Goal: Use online tool/utility: Utilize a website feature to perform a specific function

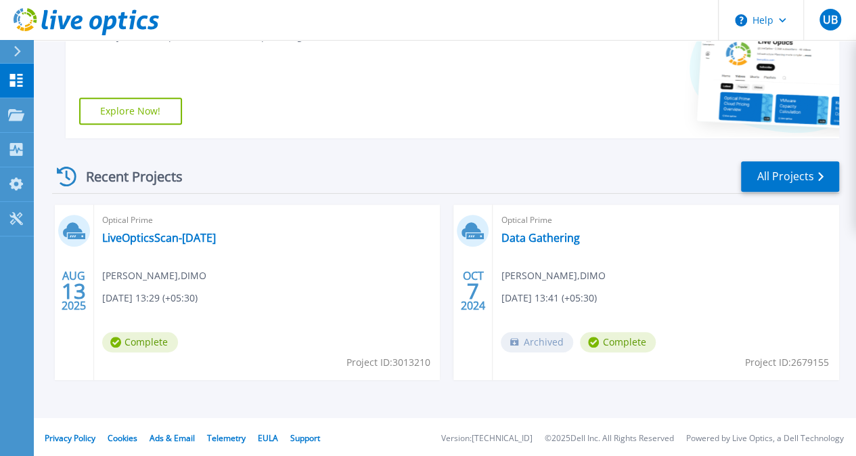
scroll to position [273, 0]
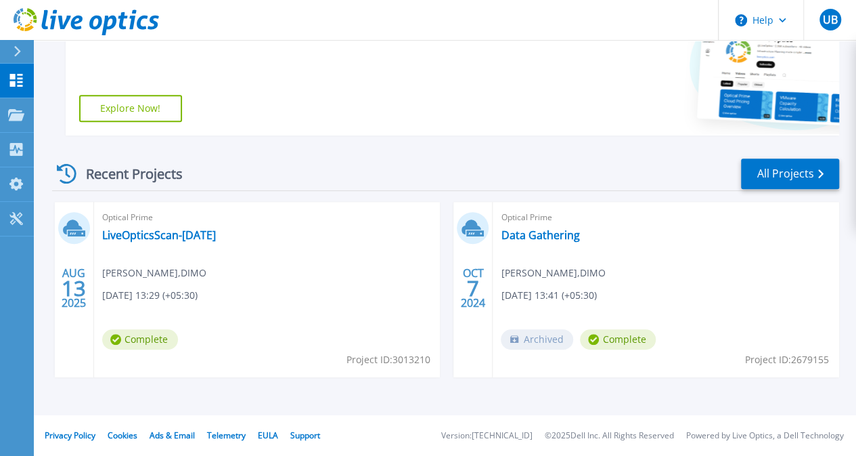
click at [84, 173] on div "Recent Projects" at bounding box center [126, 173] width 149 height 33
click at [72, 173] on icon at bounding box center [67, 174] width 20 height 20
click at [812, 174] on link "All Projects" at bounding box center [790, 173] width 98 height 30
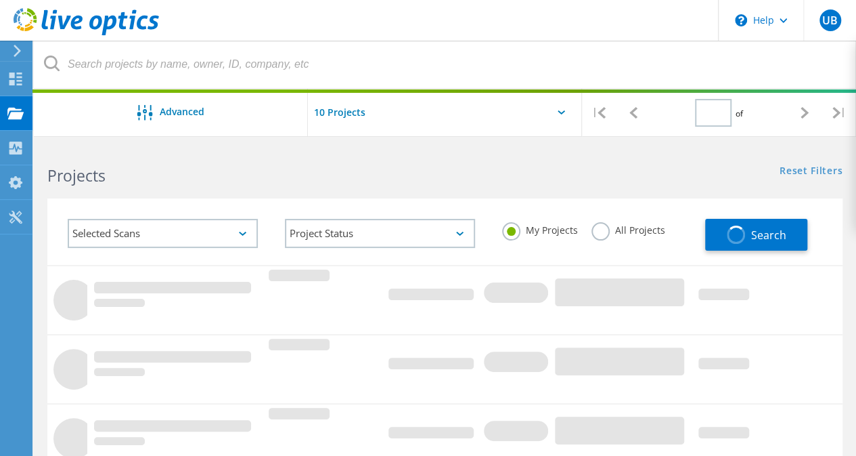
type input "1"
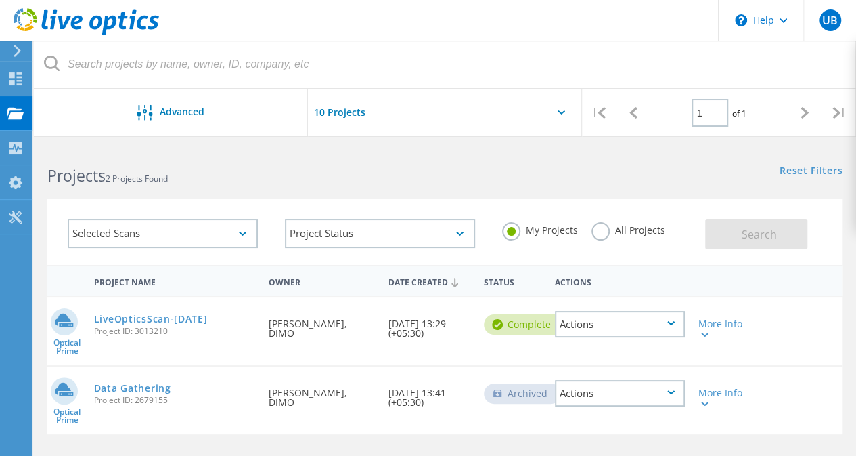
click at [674, 322] on div "Actions" at bounding box center [620, 324] width 130 height 26
click at [704, 334] on icon at bounding box center [704, 334] width 7 height 4
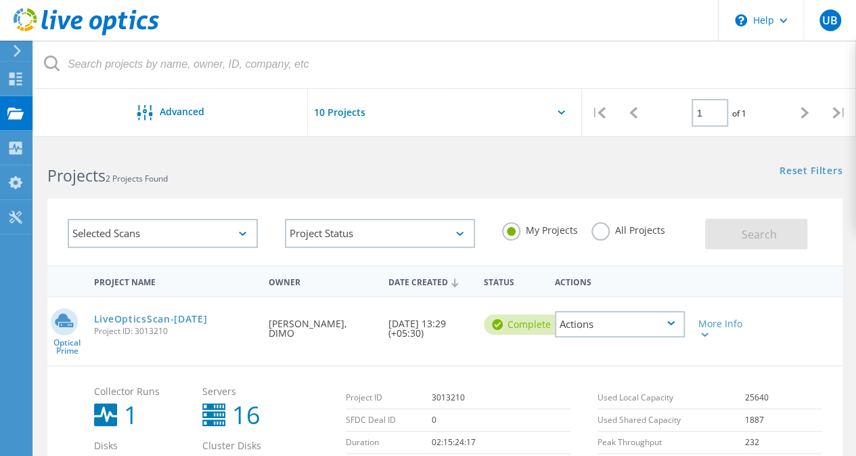
click at [244, 229] on div "Selected Scans" at bounding box center [163, 233] width 190 height 29
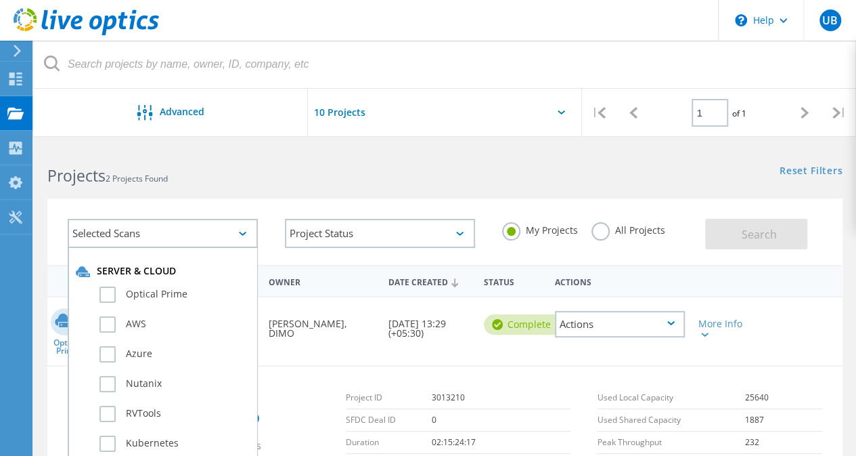
click at [246, 227] on div "Selected Scans" at bounding box center [163, 233] width 190 height 29
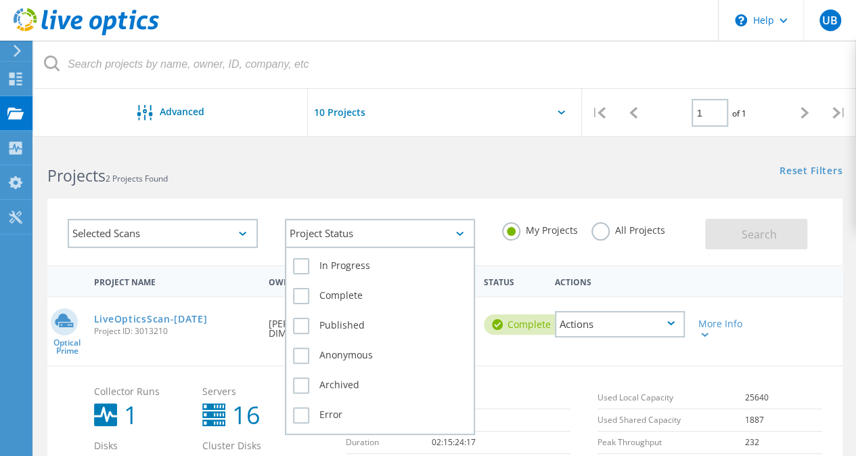
click at [325, 233] on div "Project Status" at bounding box center [380, 233] width 190 height 29
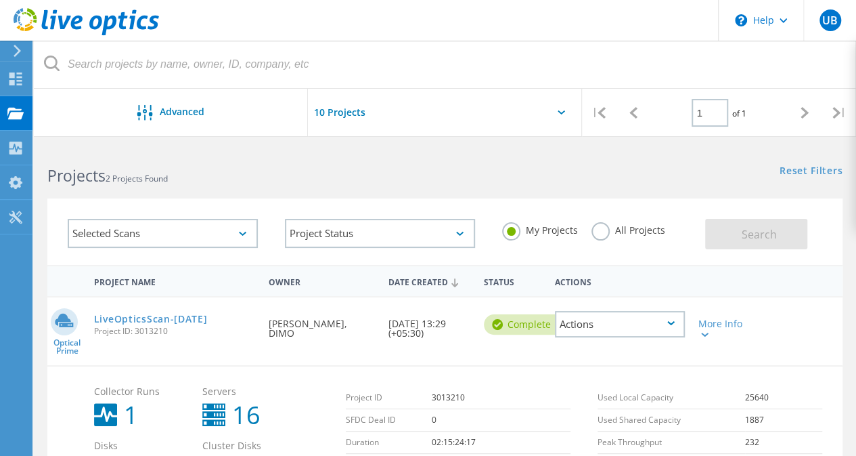
click at [381, 200] on div "Selected Scans Project Status In Progress Complete Published Anonymous Archived…" at bounding box center [444, 231] width 795 height 66
click at [600, 229] on label "All Projects" at bounding box center [629, 228] width 74 height 13
click at [0, 0] on input "All Projects" at bounding box center [0, 0] width 0 height 0
click at [558, 112] on icon at bounding box center [561, 112] width 7 height 4
click at [558, 111] on icon at bounding box center [561, 112] width 7 height 4
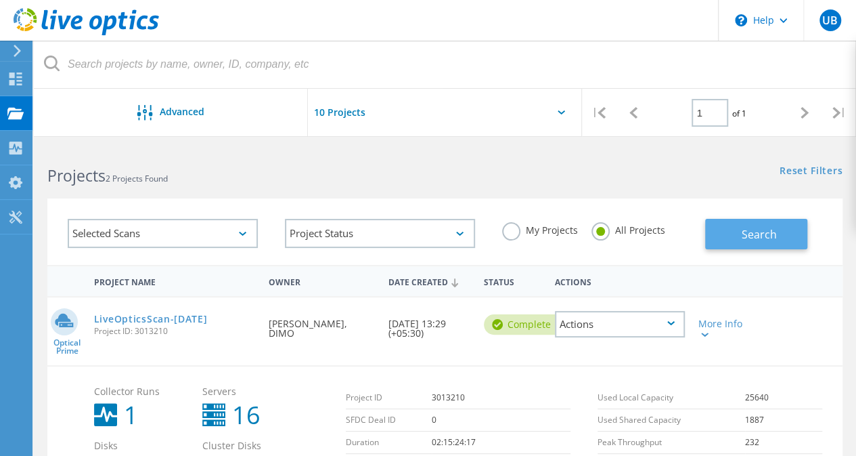
click at [734, 230] on button "Search" at bounding box center [756, 234] width 102 height 30
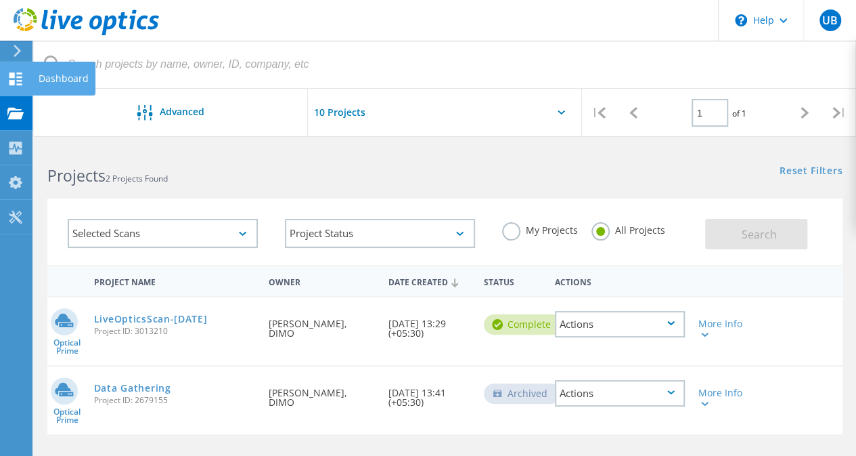
click at [14, 79] on use at bounding box center [15, 78] width 13 height 13
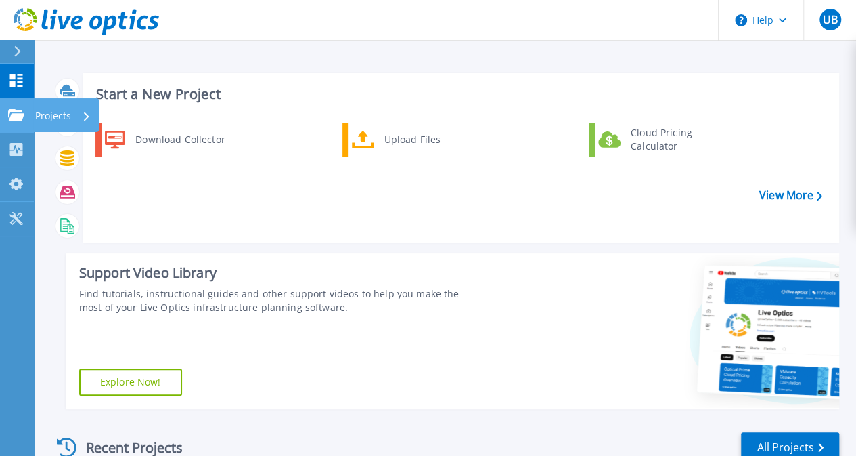
click at [31, 114] on link "Projects Projects" at bounding box center [17, 115] width 34 height 35
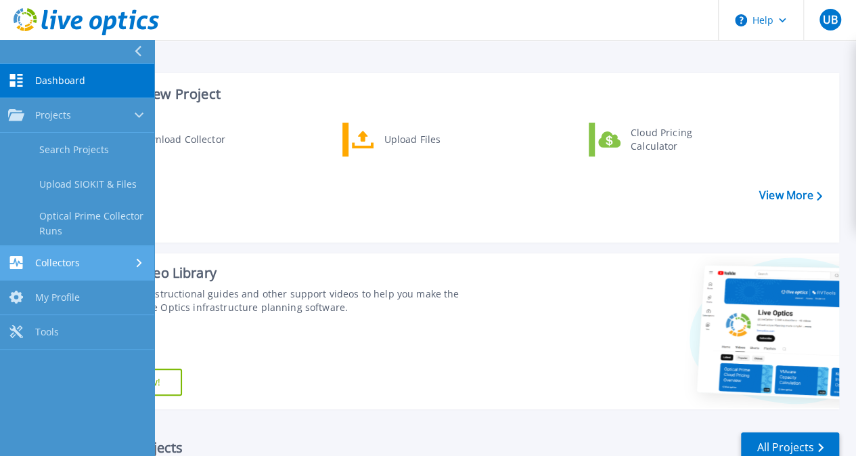
click at [70, 257] on span "Collectors" at bounding box center [57, 263] width 45 height 12
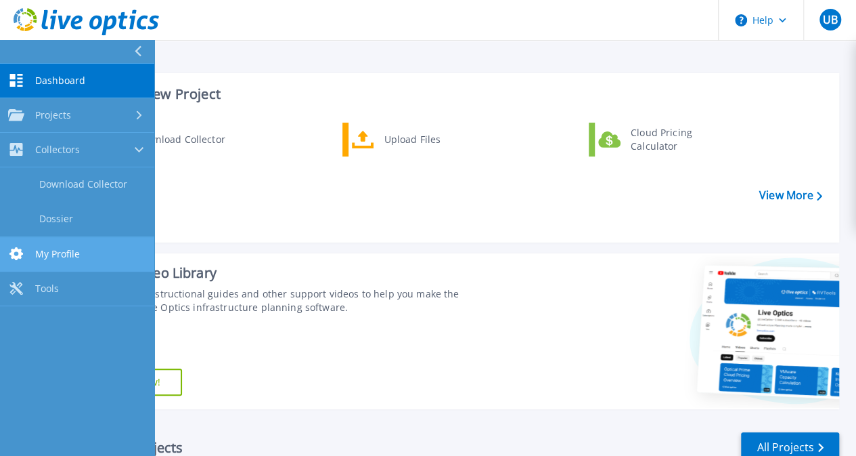
click at [62, 259] on span "My Profile" at bounding box center [57, 254] width 45 height 12
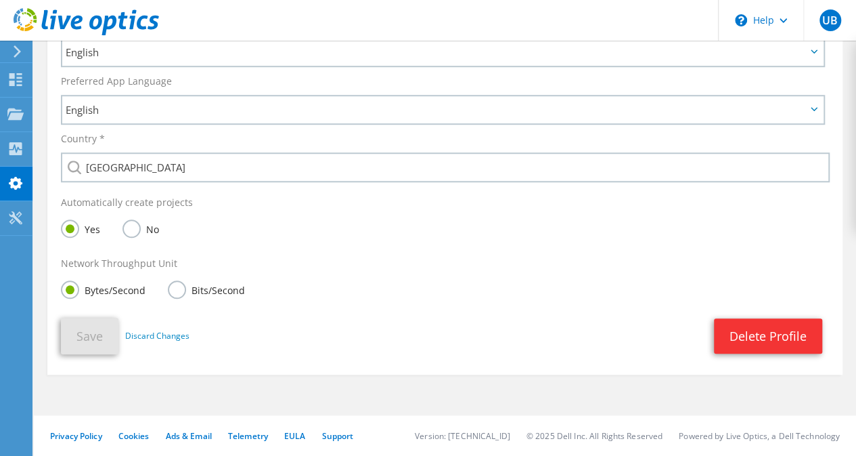
scroll to position [108, 0]
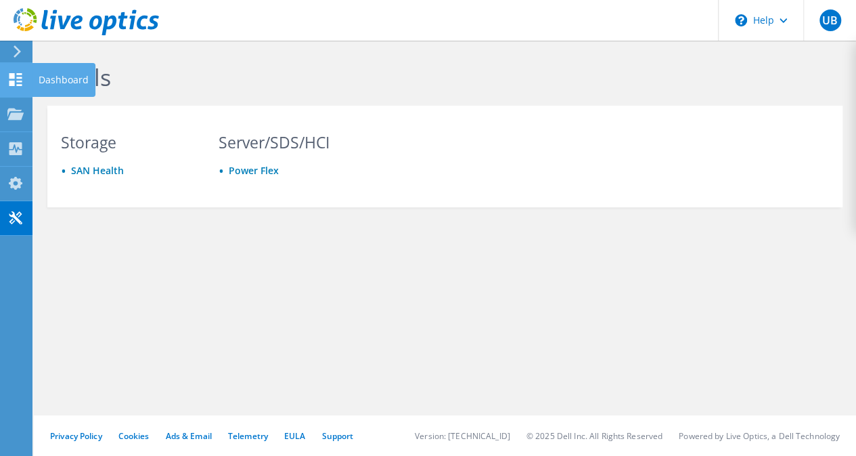
click at [16, 86] on div at bounding box center [15, 81] width 16 height 15
click at [14, 49] on icon at bounding box center [17, 51] width 10 height 12
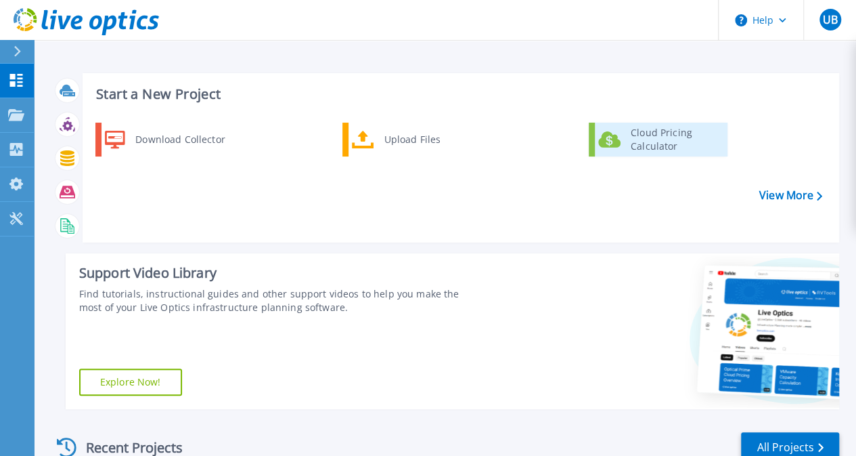
click at [657, 133] on div "Cloud Pricing Calculator" at bounding box center [674, 139] width 100 height 27
